Goal: Download file/media

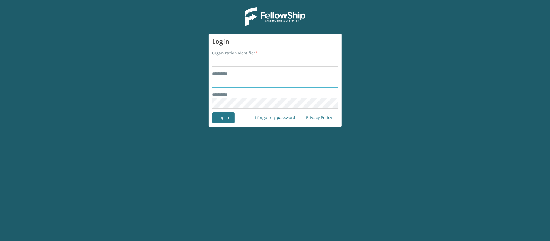
type input "********"
click at [238, 61] on input "Organization Identifier *" at bounding box center [275, 61] width 126 height 11
type input "MilliardLV"
click at [224, 114] on button "Log In" at bounding box center [223, 117] width 22 height 11
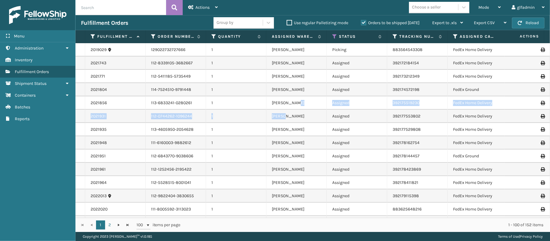
drag, startPoint x: 305, startPoint y: 107, endPoint x: 341, endPoint y: 132, distance: 43.7
click at [272, 70] on td "[PERSON_NAME]" at bounding box center [296, 76] width 60 height 13
click at [263, 19] on div at bounding box center [268, 22] width 11 height 11
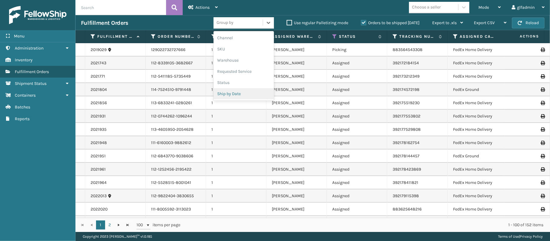
click at [237, 92] on div "Ship by Date" at bounding box center [243, 93] width 60 height 11
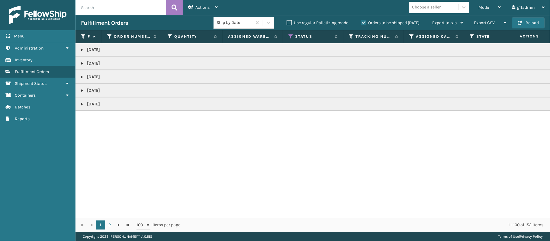
click at [241, 46] on td "[DATE]" at bounding box center [374, 49] width 598 height 13
click at [78, 48] on td "[DATE]" at bounding box center [374, 49] width 598 height 13
click at [79, 48] on td "[DATE]" at bounding box center [374, 49] width 598 height 13
click at [80, 50] on link at bounding box center [82, 49] width 5 height 5
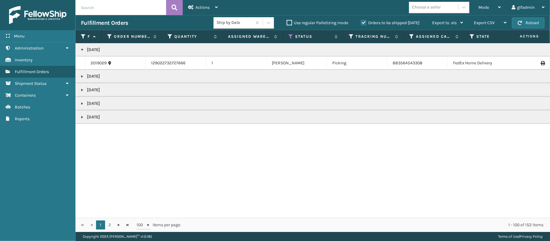
click at [82, 78] on link at bounding box center [82, 76] width 5 height 5
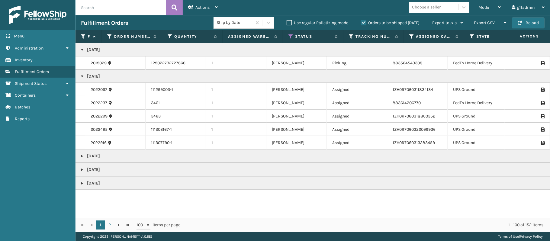
click at [84, 155] on link at bounding box center [82, 156] width 5 height 5
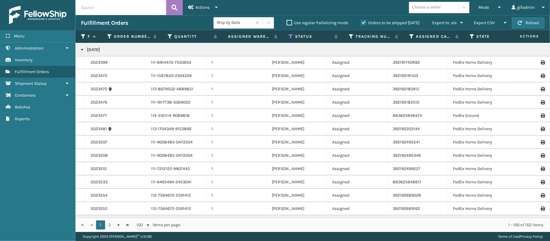
scroll to position [1028, 0]
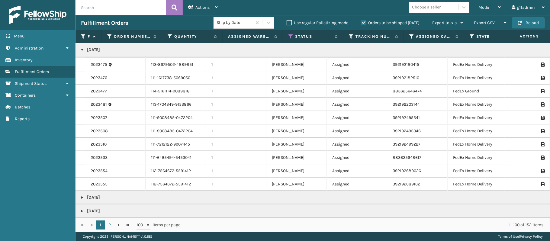
click at [82, 195] on link at bounding box center [82, 197] width 5 height 5
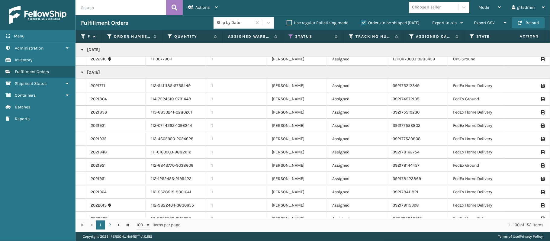
scroll to position [0, 0]
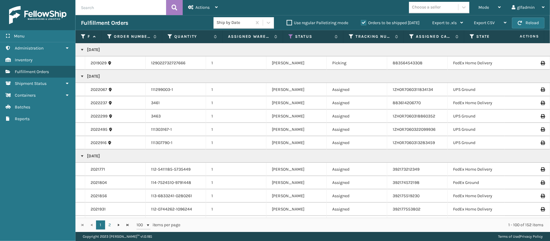
click at [84, 154] on link at bounding box center [82, 156] width 5 height 5
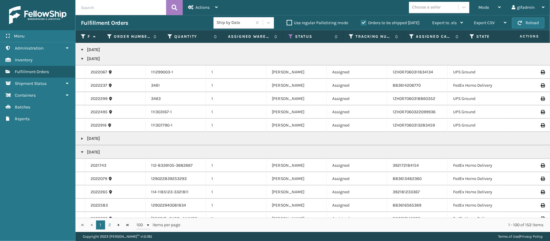
scroll to position [17, 0]
click at [83, 152] on link at bounding box center [82, 152] width 5 height 5
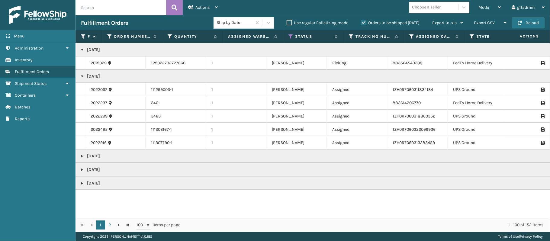
click at [82, 155] on link at bounding box center [82, 156] width 5 height 5
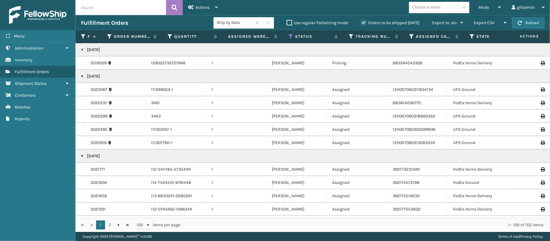
click at [531, 38] on span "Actions" at bounding box center [522, 36] width 42 height 10
click at [492, 26] on div "Export CSV" at bounding box center [490, 22] width 33 height 15
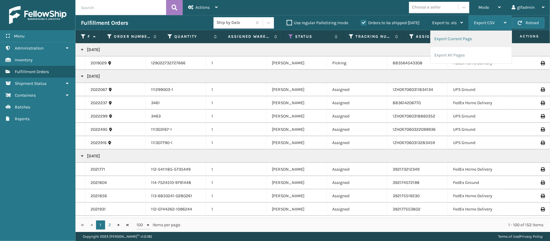
click at [469, 39] on li "Export Current Page" at bounding box center [470, 39] width 81 height 16
click at [470, 39] on li "Export Current Page" at bounding box center [470, 39] width 81 height 16
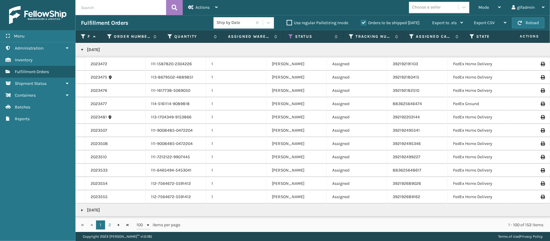
scroll to position [1028, 0]
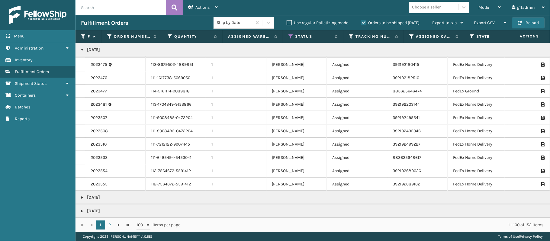
click at [85, 194] on p "[DATE]" at bounding box center [374, 197] width 587 height 6
click at [82, 195] on link at bounding box center [82, 197] width 5 height 5
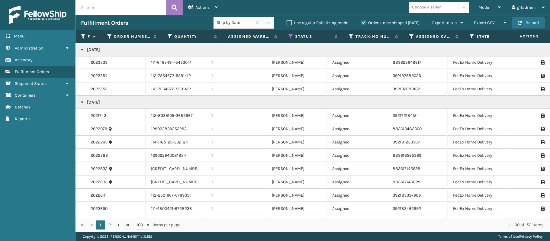
scroll to position [1186, 0]
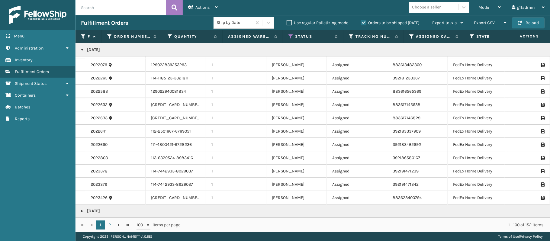
click at [80, 206] on td "[DATE]" at bounding box center [374, 210] width 598 height 13
click at [82, 209] on link at bounding box center [82, 211] width 5 height 5
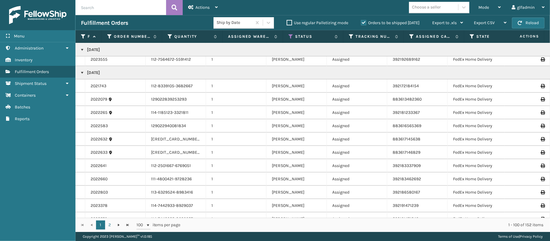
scroll to position [1186, 0]
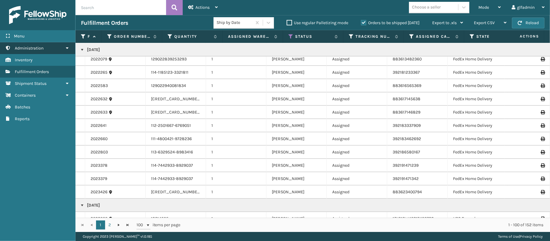
click at [46, 52] on link "Administration" at bounding box center [37, 48] width 75 height 12
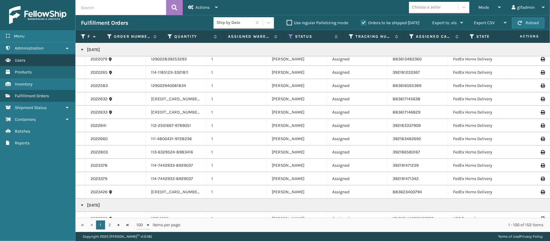
click at [33, 58] on link "Users" at bounding box center [37, 60] width 75 height 12
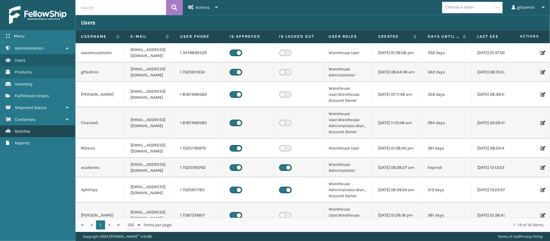
click at [26, 134] on span "Batches" at bounding box center [22, 131] width 15 height 5
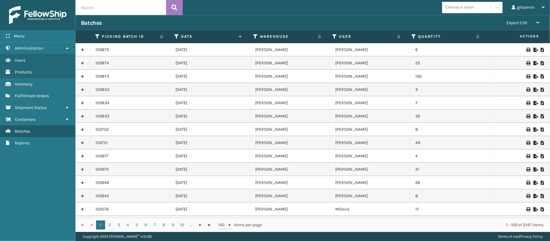
click at [533, 77] on icon at bounding box center [535, 76] width 4 height 4
click at [482, 220] on div "XLS export has been successfully downloaded." at bounding box center [499, 220] width 72 height 13
click at [533, 77] on icon at bounding box center [535, 76] width 4 height 4
click at [533, 78] on icon at bounding box center [535, 76] width 4 height 4
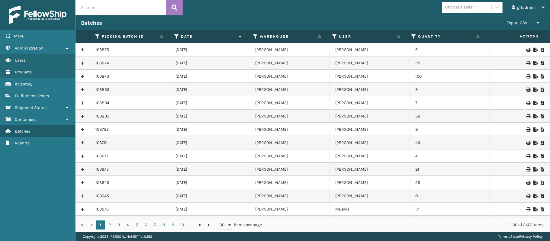
click at [533, 62] on icon at bounding box center [535, 63] width 4 height 4
click at [533, 50] on icon at bounding box center [535, 50] width 4 height 4
